Goal: Task Accomplishment & Management: Use online tool/utility

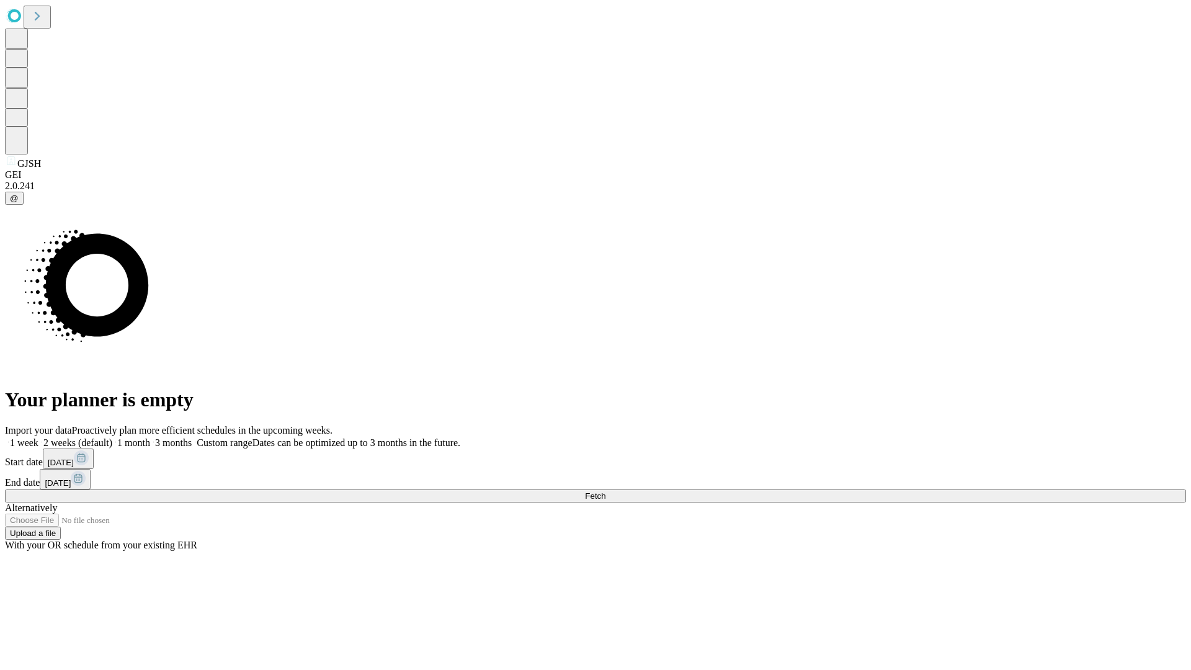
click at [605, 491] on span "Fetch" at bounding box center [595, 495] width 20 height 9
